Goal: Navigation & Orientation: Understand site structure

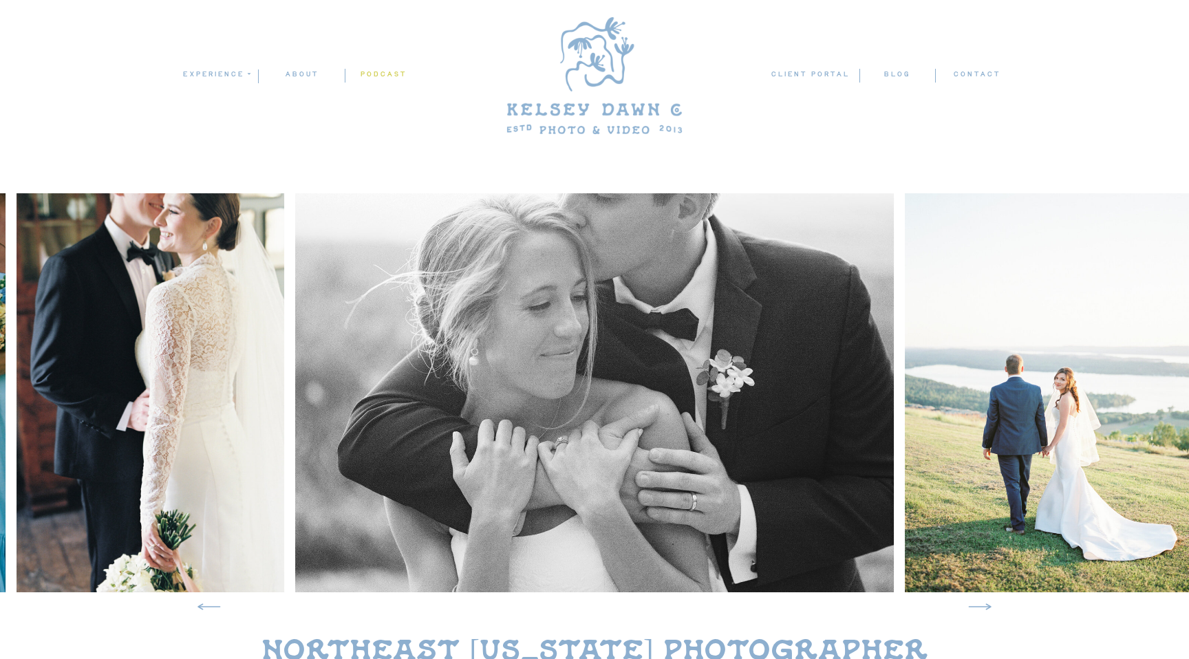
click at [371, 74] on nav "podcast" at bounding box center [383, 74] width 76 height 13
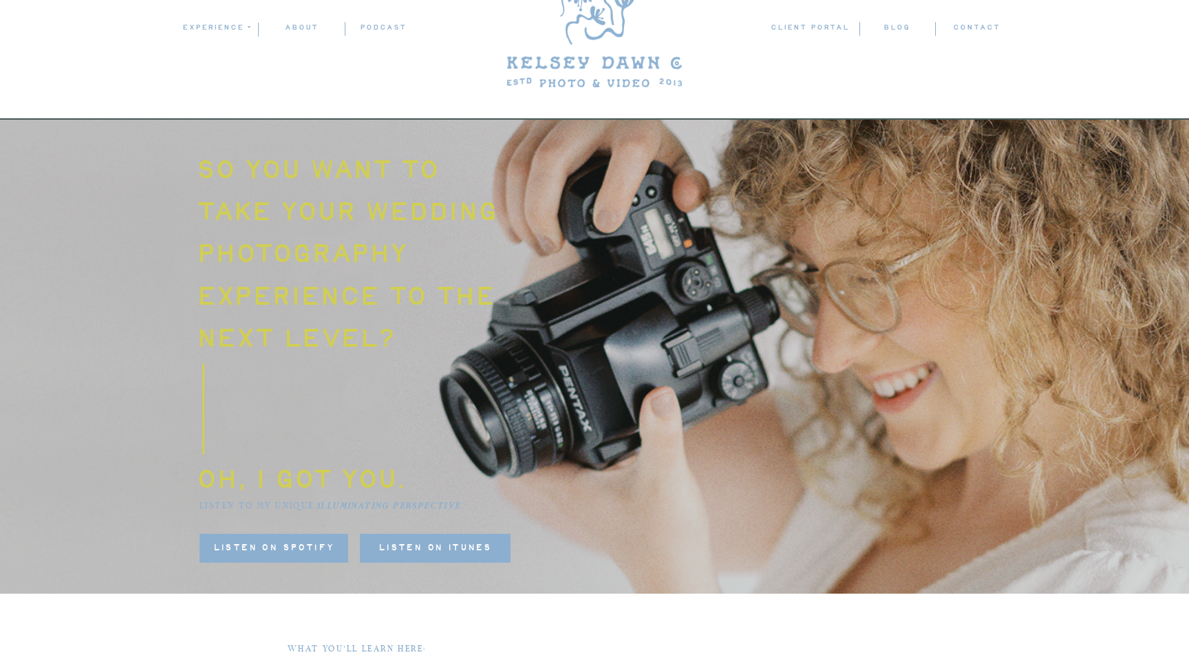
scroll to position [43, 0]
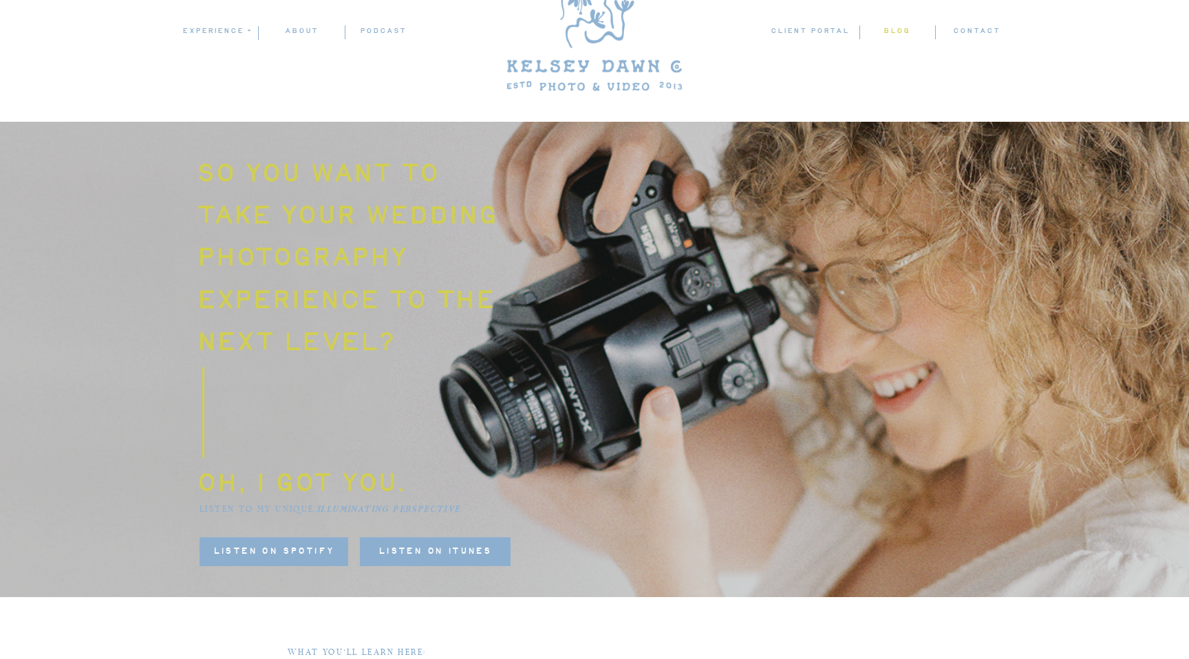
click at [902, 29] on nav "blog" at bounding box center [896, 31] width 75 height 13
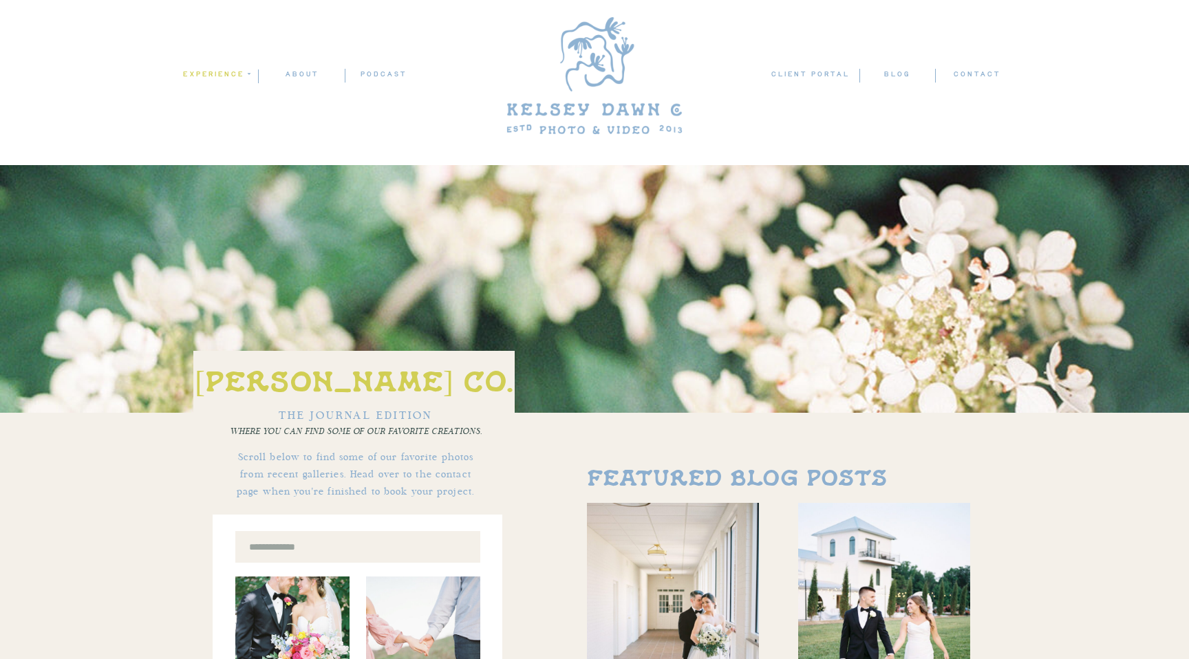
click at [243, 72] on nav "experience" at bounding box center [215, 74] width 67 height 12
click at [224, 113] on p "films" at bounding box center [220, 114] width 76 height 12
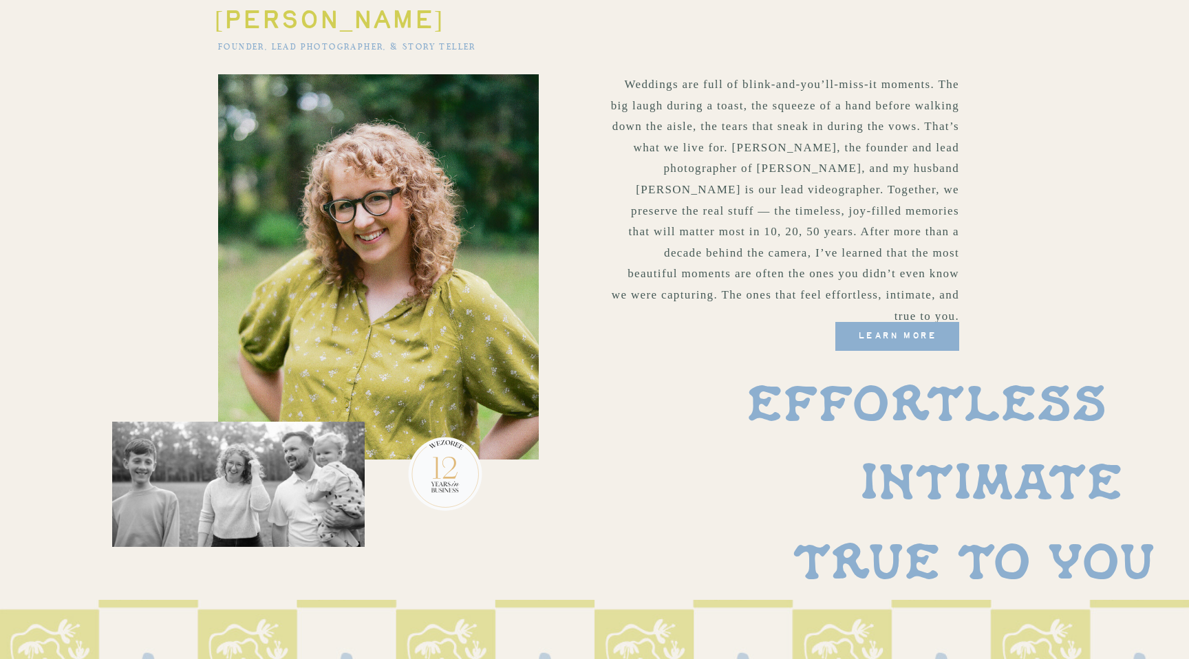
scroll to position [792, 0]
